Goal: Entertainment & Leisure: Consume media (video, audio)

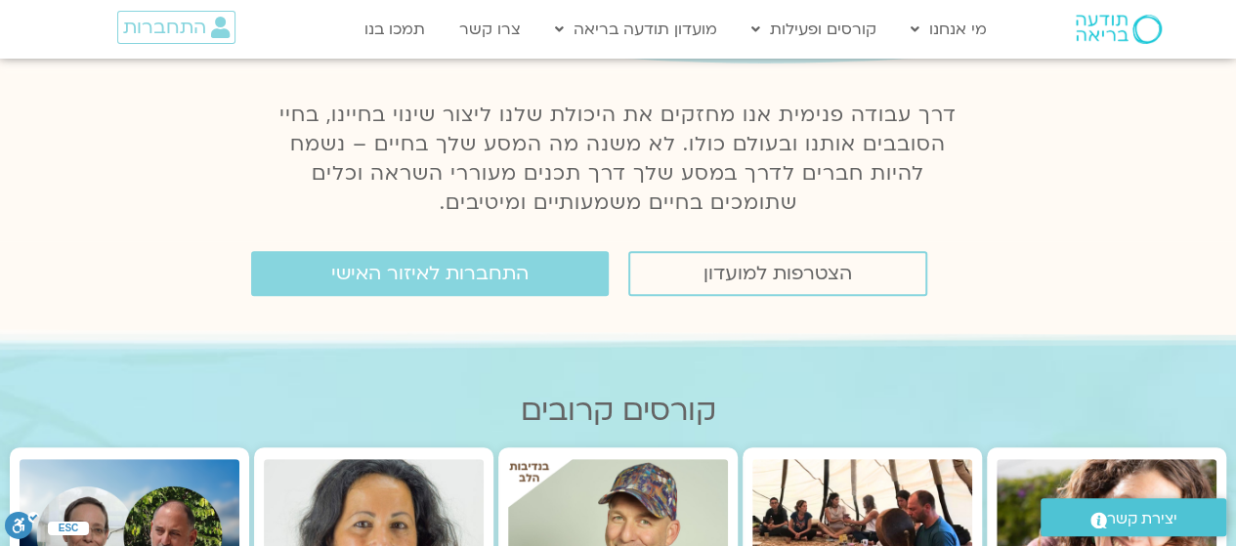
scroll to position [239, 0]
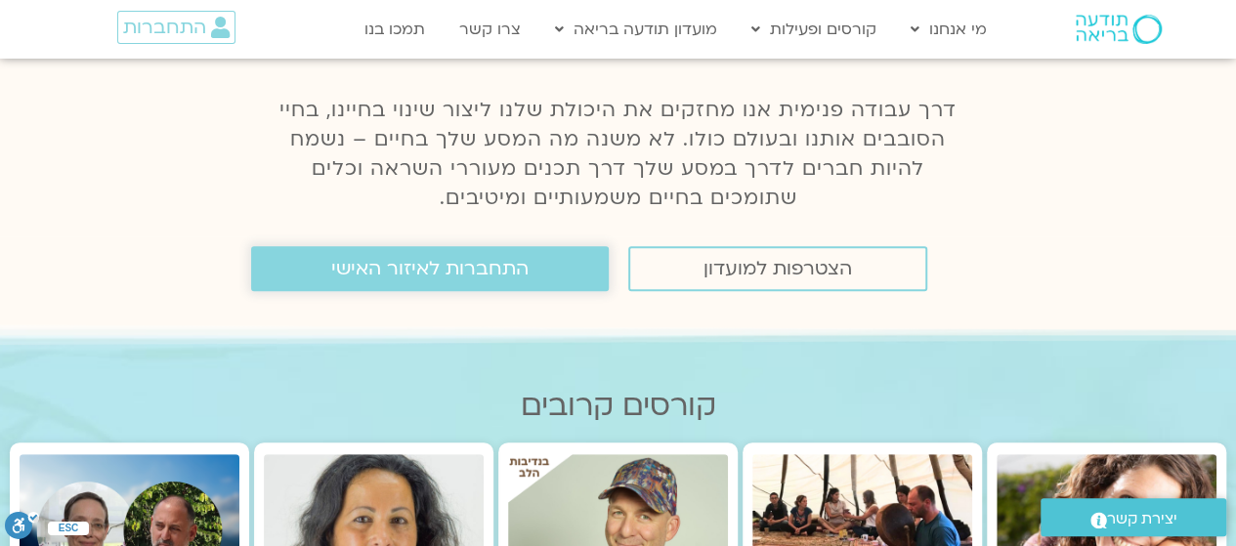
click at [418, 274] on span "התחברות לאיזור האישי" at bounding box center [429, 268] width 197 height 21
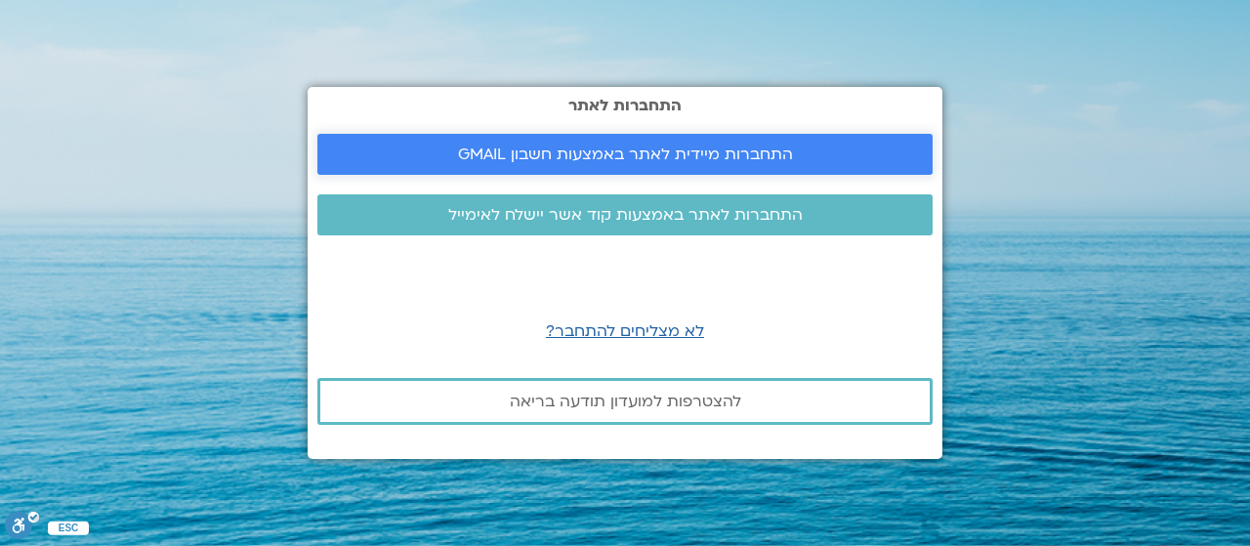
click at [611, 151] on span "התחברות מיידית לאתר באמצעות חשבון GMAIL" at bounding box center [625, 155] width 335 height 18
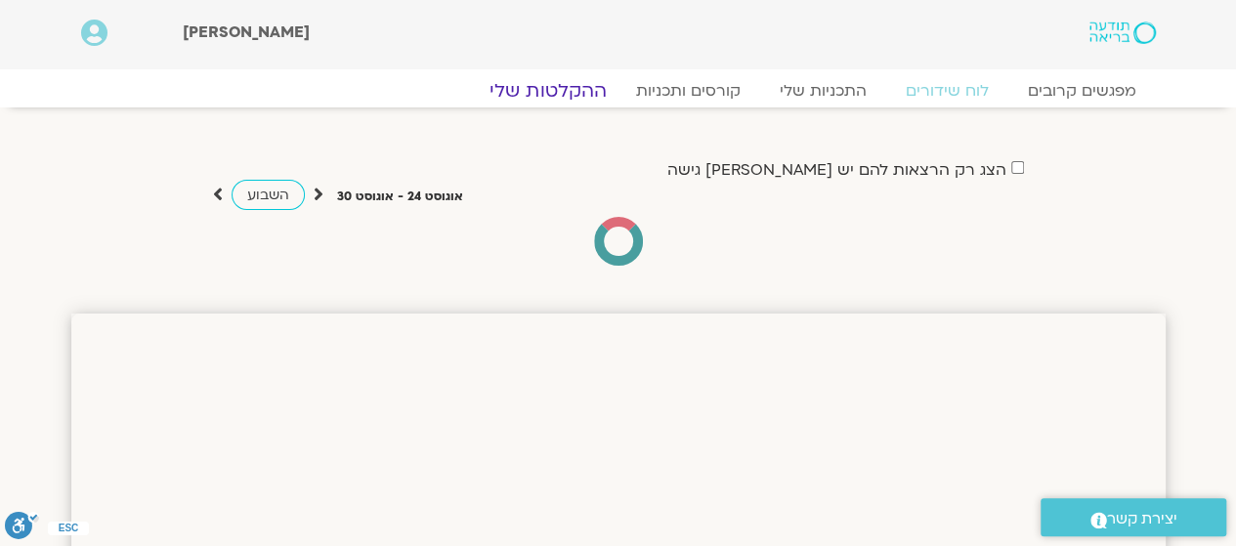
click at [583, 85] on link "ההקלטות שלי" at bounding box center [548, 90] width 164 height 23
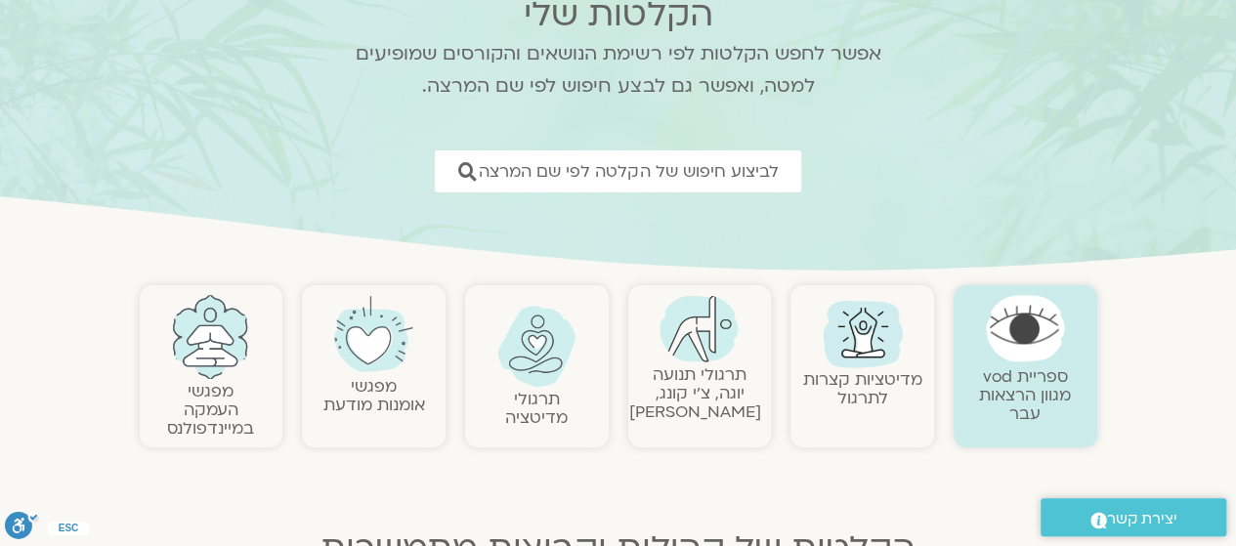
scroll to position [171, 0]
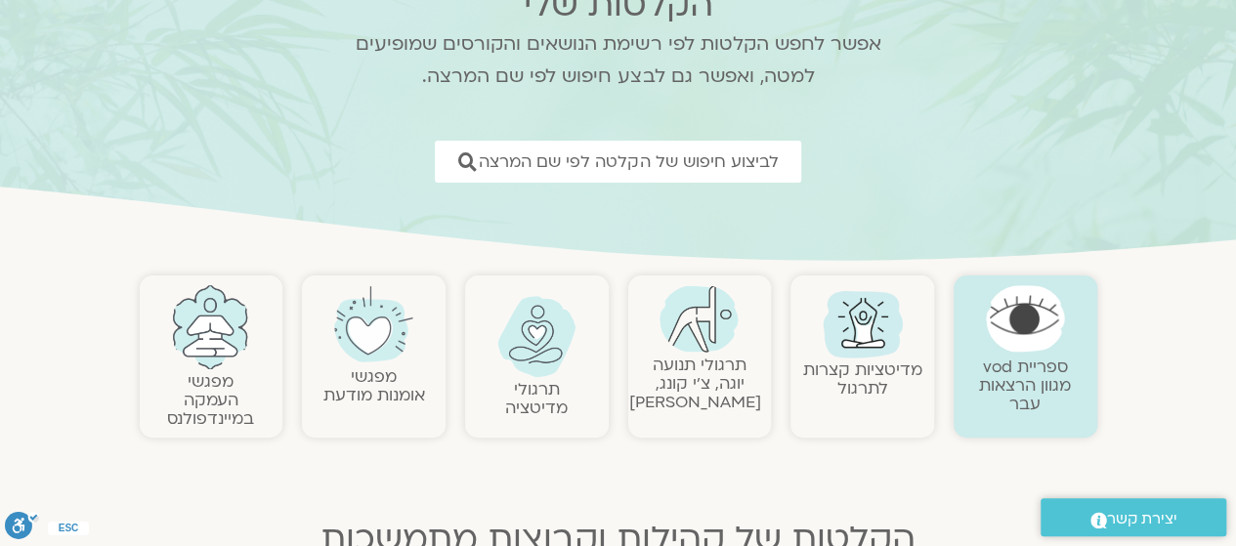
click at [871, 308] on img at bounding box center [863, 322] width 94 height 94
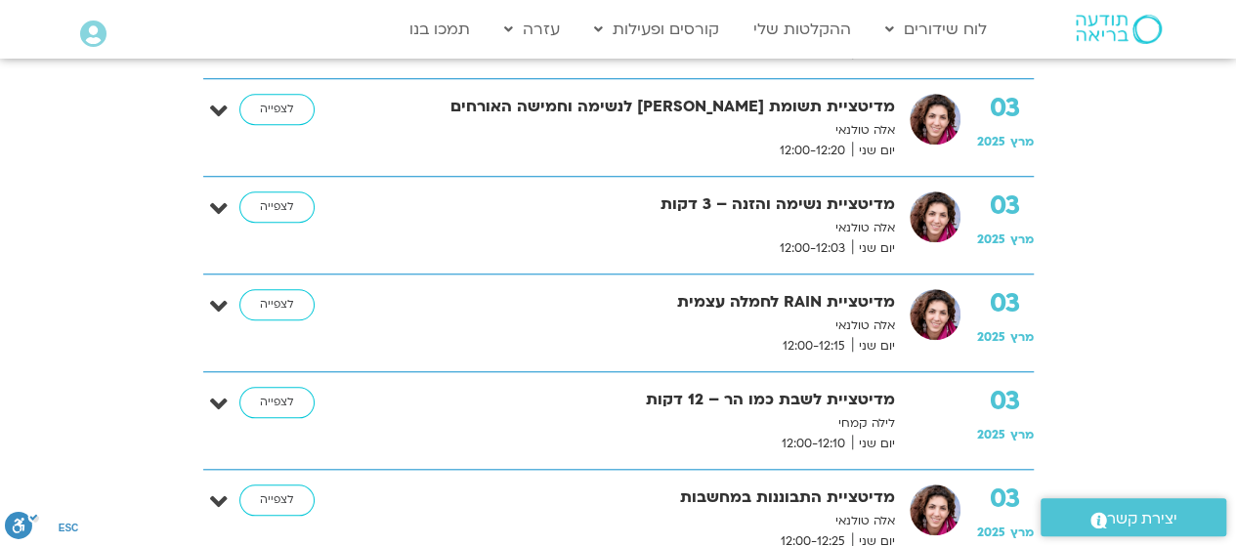
scroll to position [764, 0]
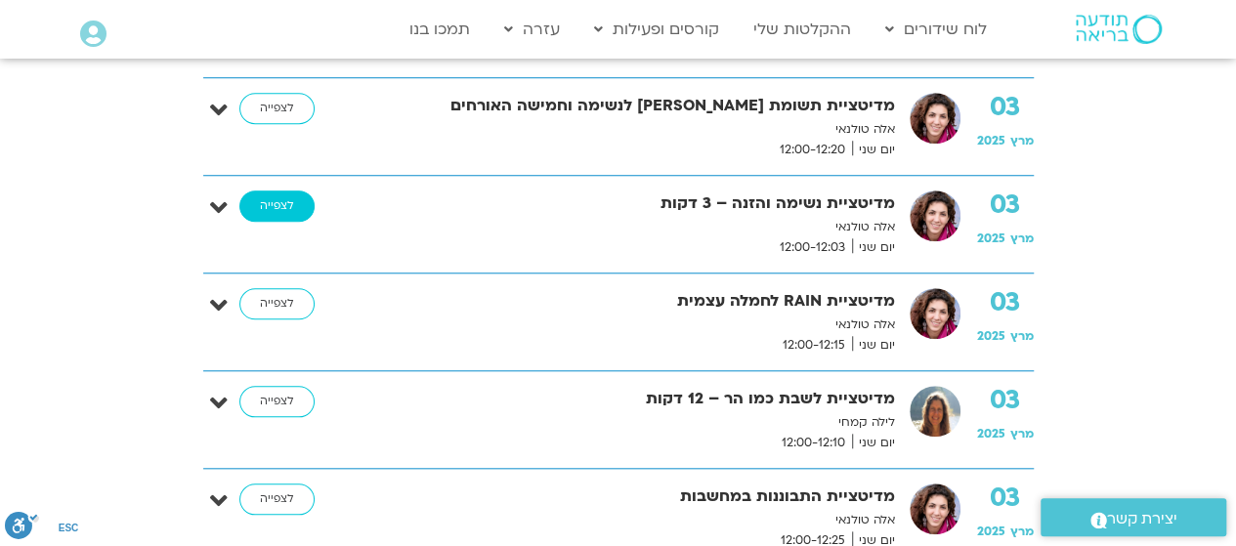
click at [300, 208] on link "לצפייה" at bounding box center [276, 205] width 75 height 31
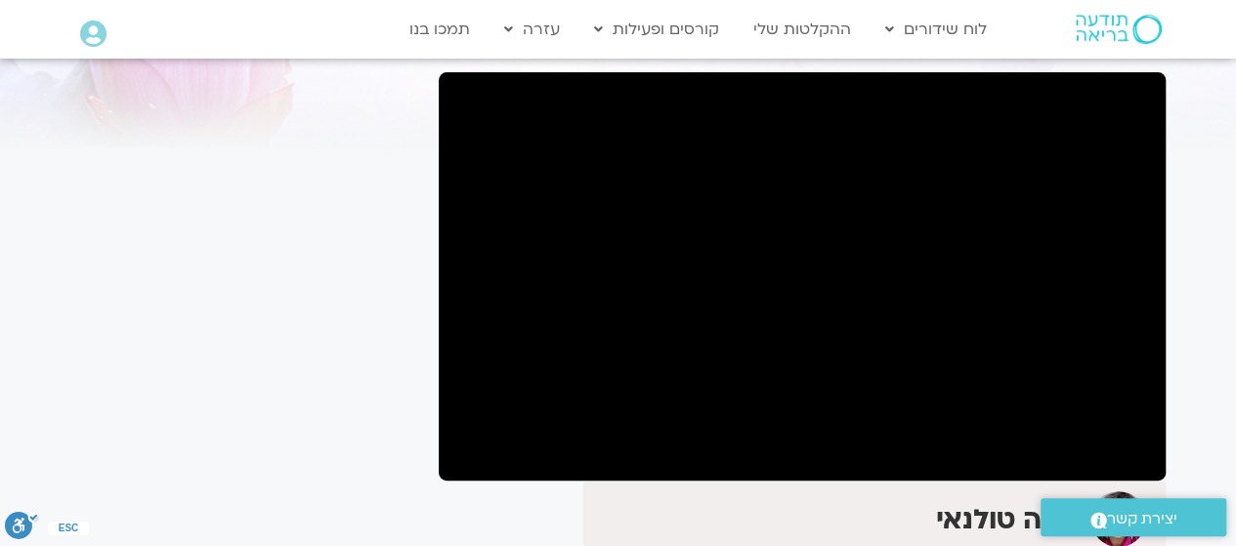
scroll to position [129, 0]
